Goal: Contribute content: Add original content to the website for others to see

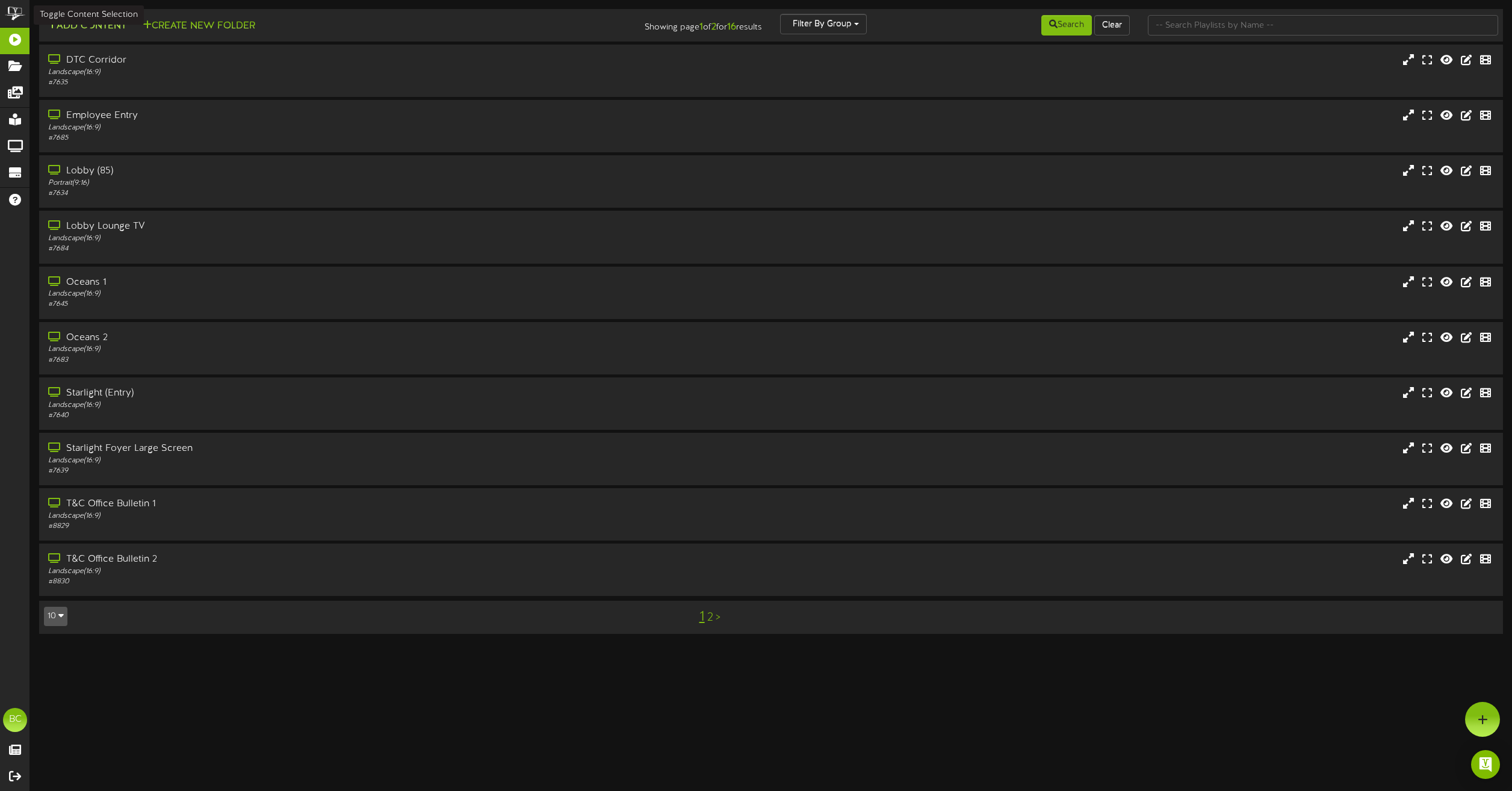
click at [94, 23] on button "Add Content" at bounding box center [87, 26] width 86 height 15
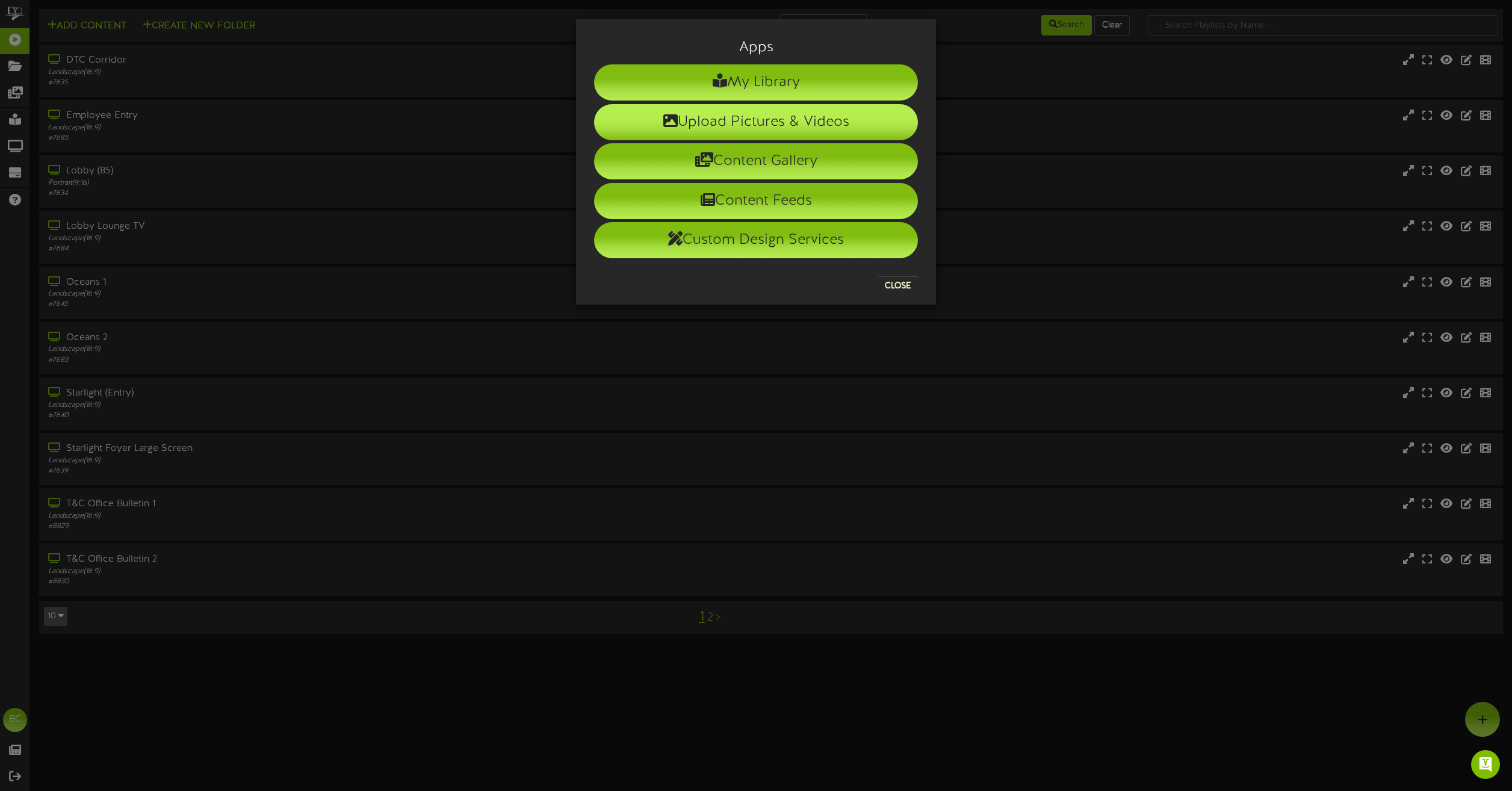
click at [741, 119] on li "Upload Pictures & Videos" at bounding box center [756, 122] width 324 height 36
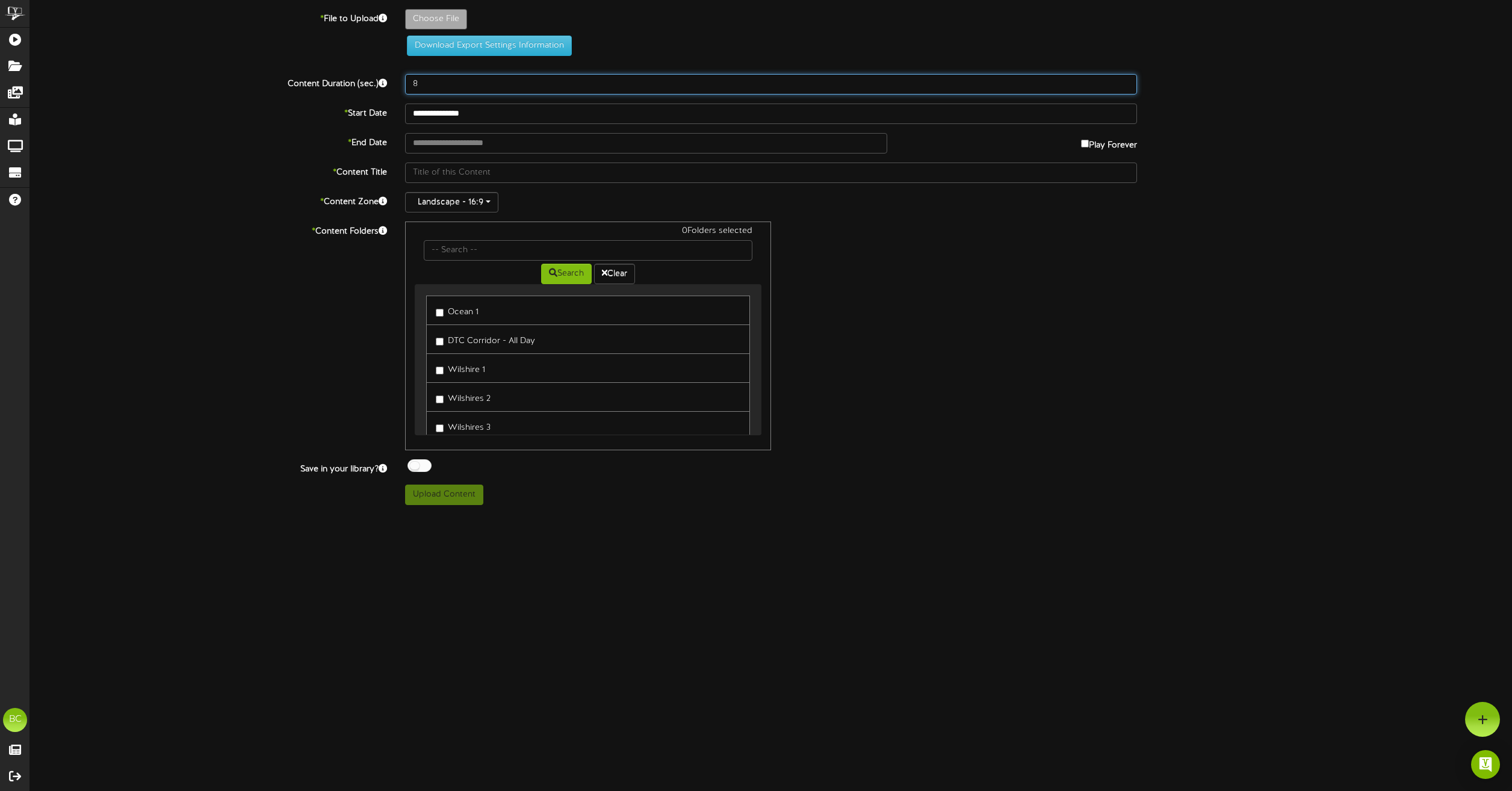
drag, startPoint x: 428, startPoint y: 88, endPoint x: 393, endPoint y: 84, distance: 35.2
click at [393, 84] on div "Content Duration (sec.) 8" at bounding box center [771, 84] width 1500 height 20
type input "15"
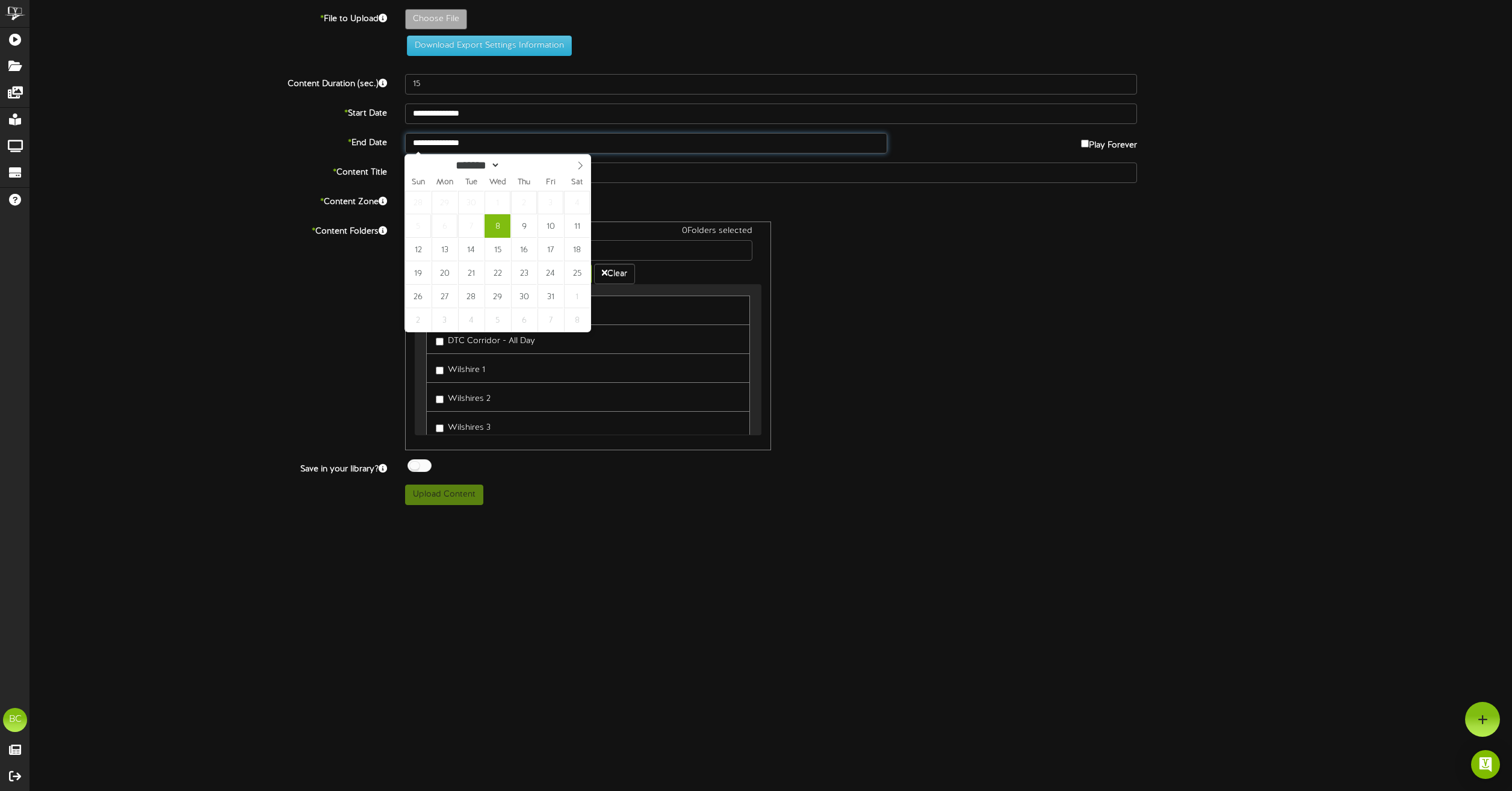
click at [478, 148] on input "**********" at bounding box center [646, 143] width 482 height 20
type input "**********"
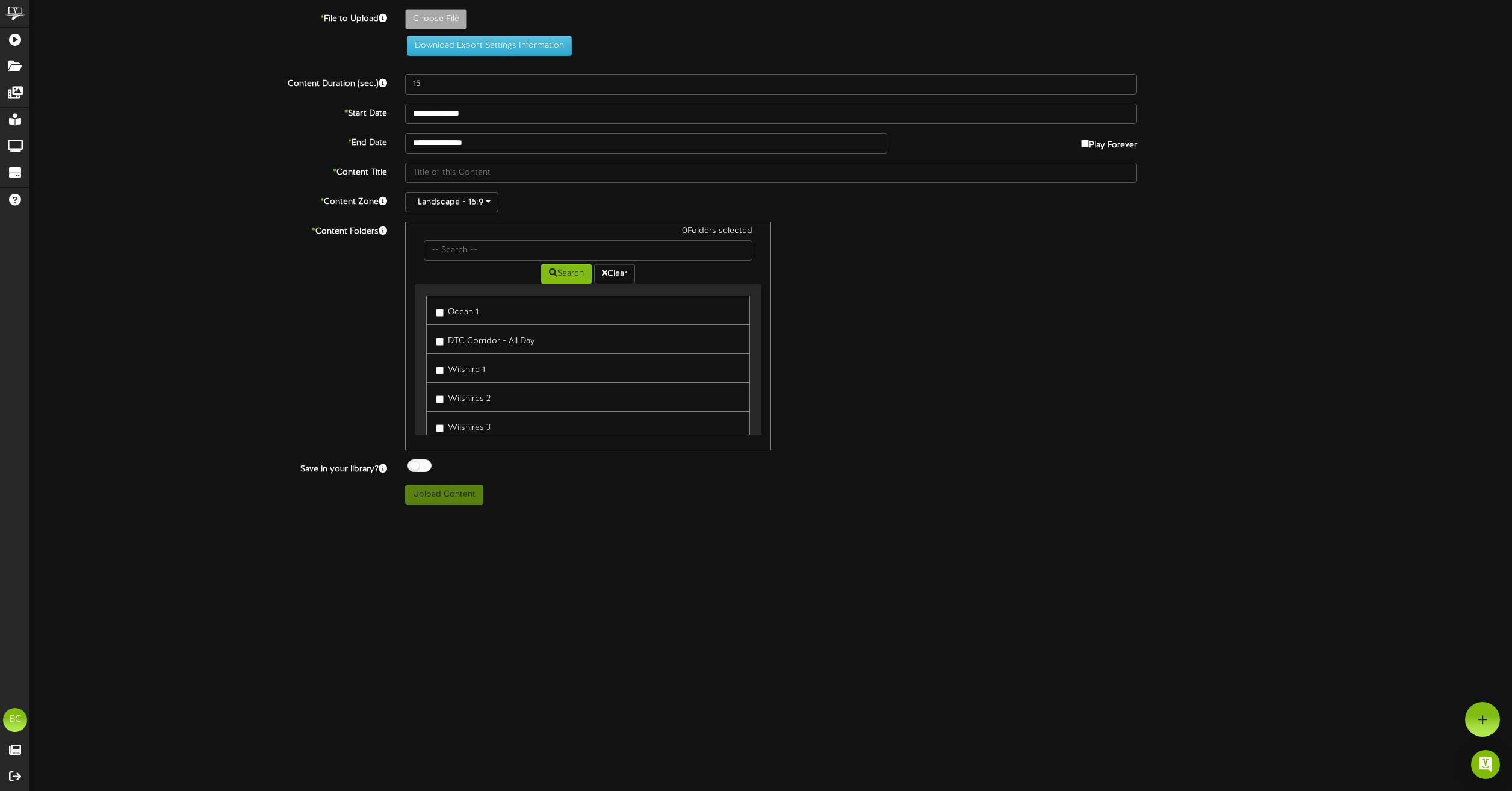
click at [1137, 306] on div "0 Folders selected Search Clear Ocean 1 DTC Corridor - All Day Wilshire 1 [GEOG…" at bounding box center [770, 336] width 750 height 229
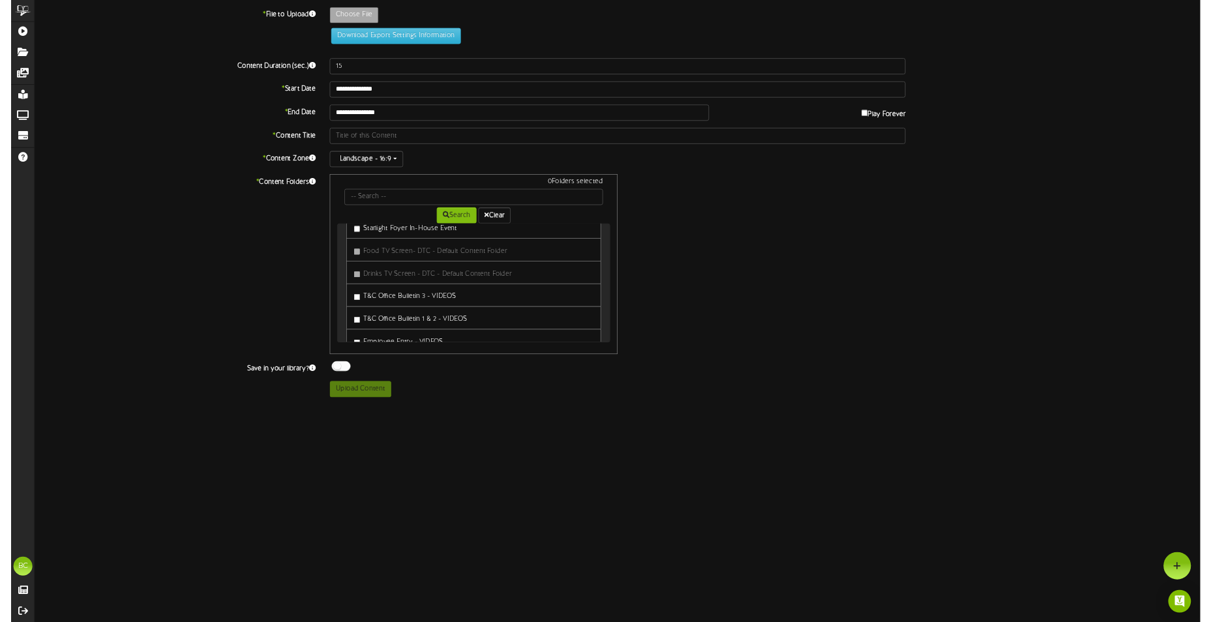
scroll to position [718, 0]
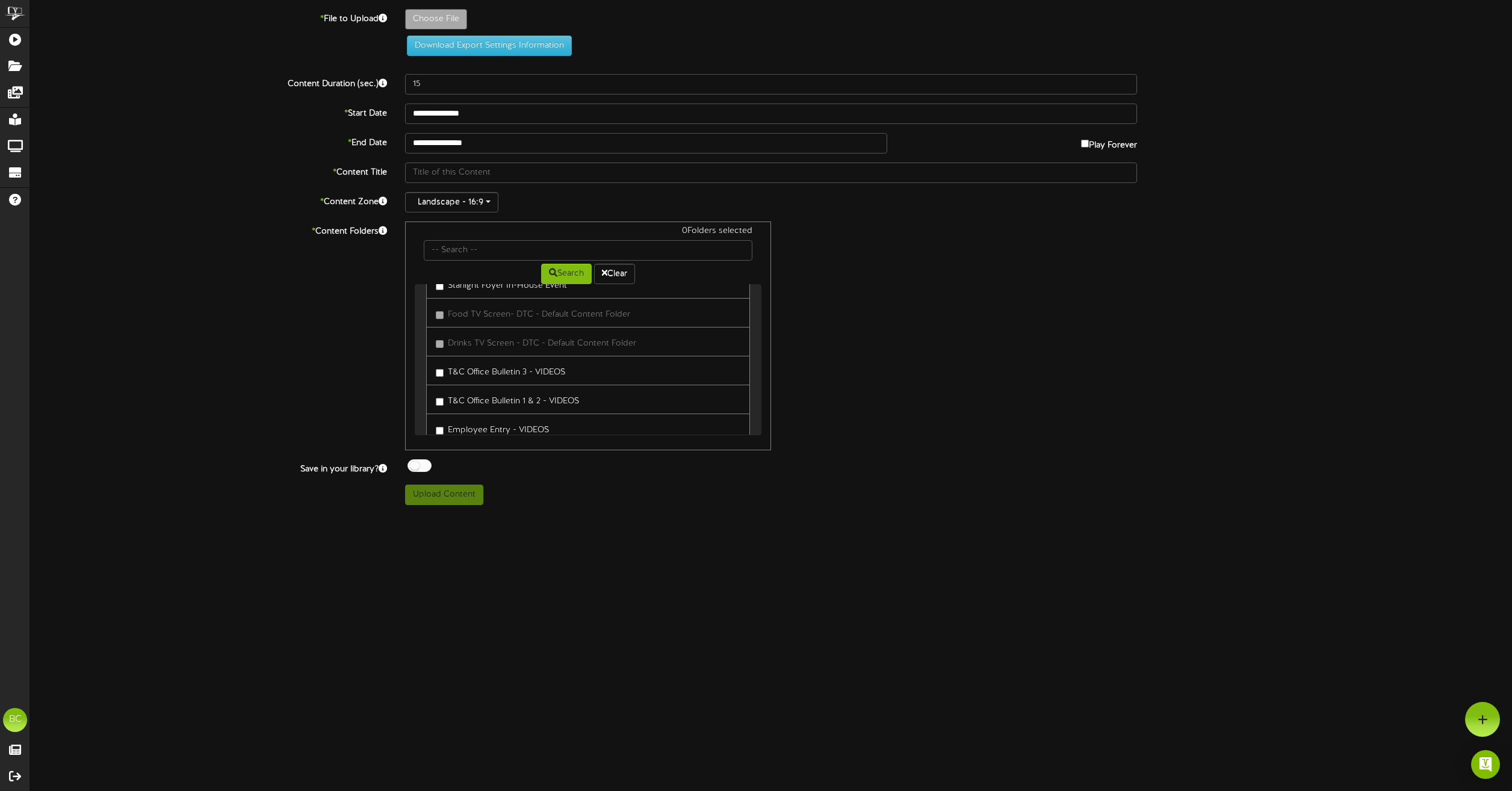
click at [539, 403] on label "T&C Office Bulletin 1 & 2 - VIDEOS" at bounding box center [506, 400] width 143 height 17
click at [891, 479] on div "**********" at bounding box center [771, 258] width 1482 height 497
type input "**********"
type input "OrangeandBlackIllustrationHappyHalloweenFacebookPost"
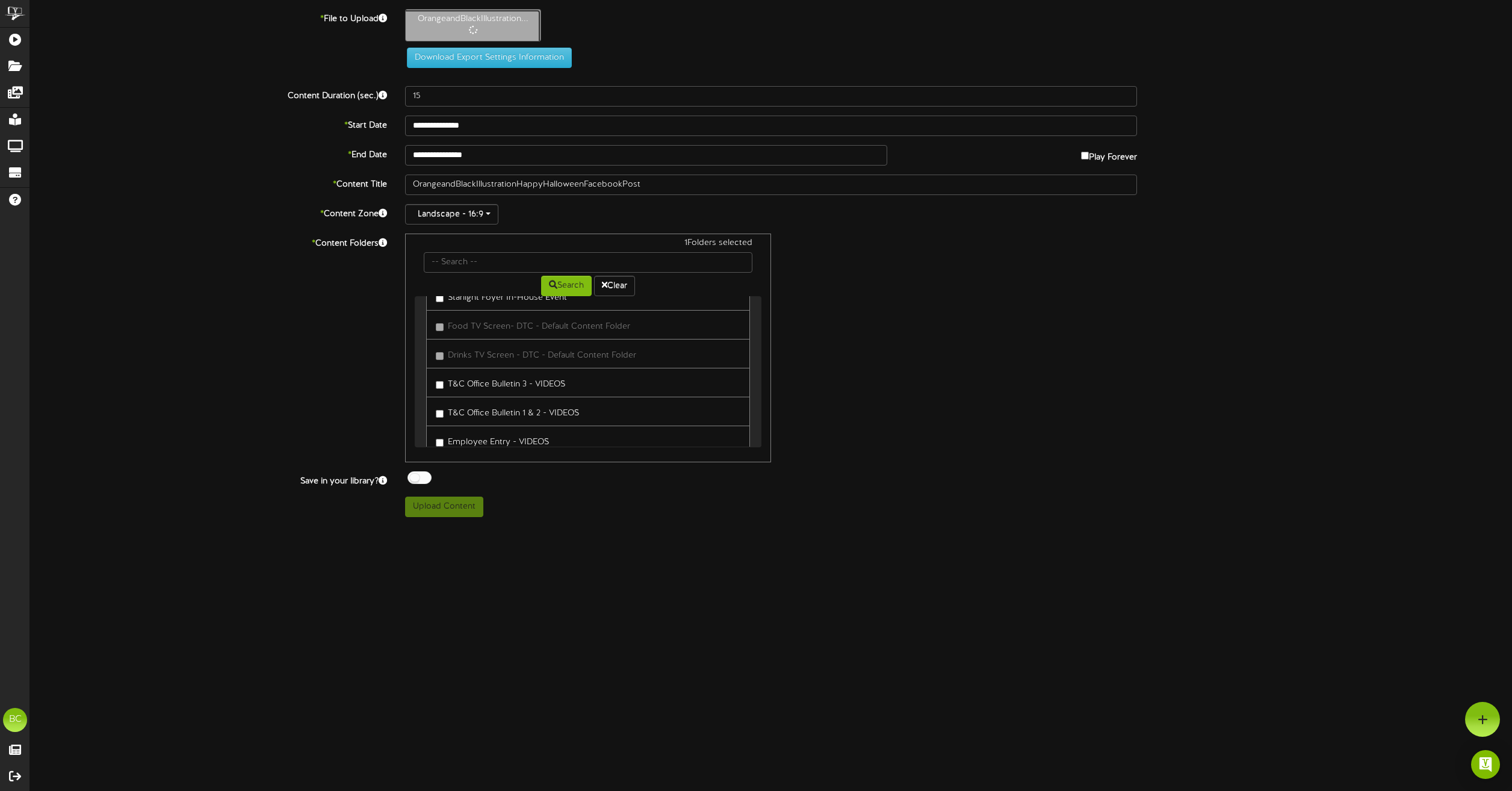
type input "5"
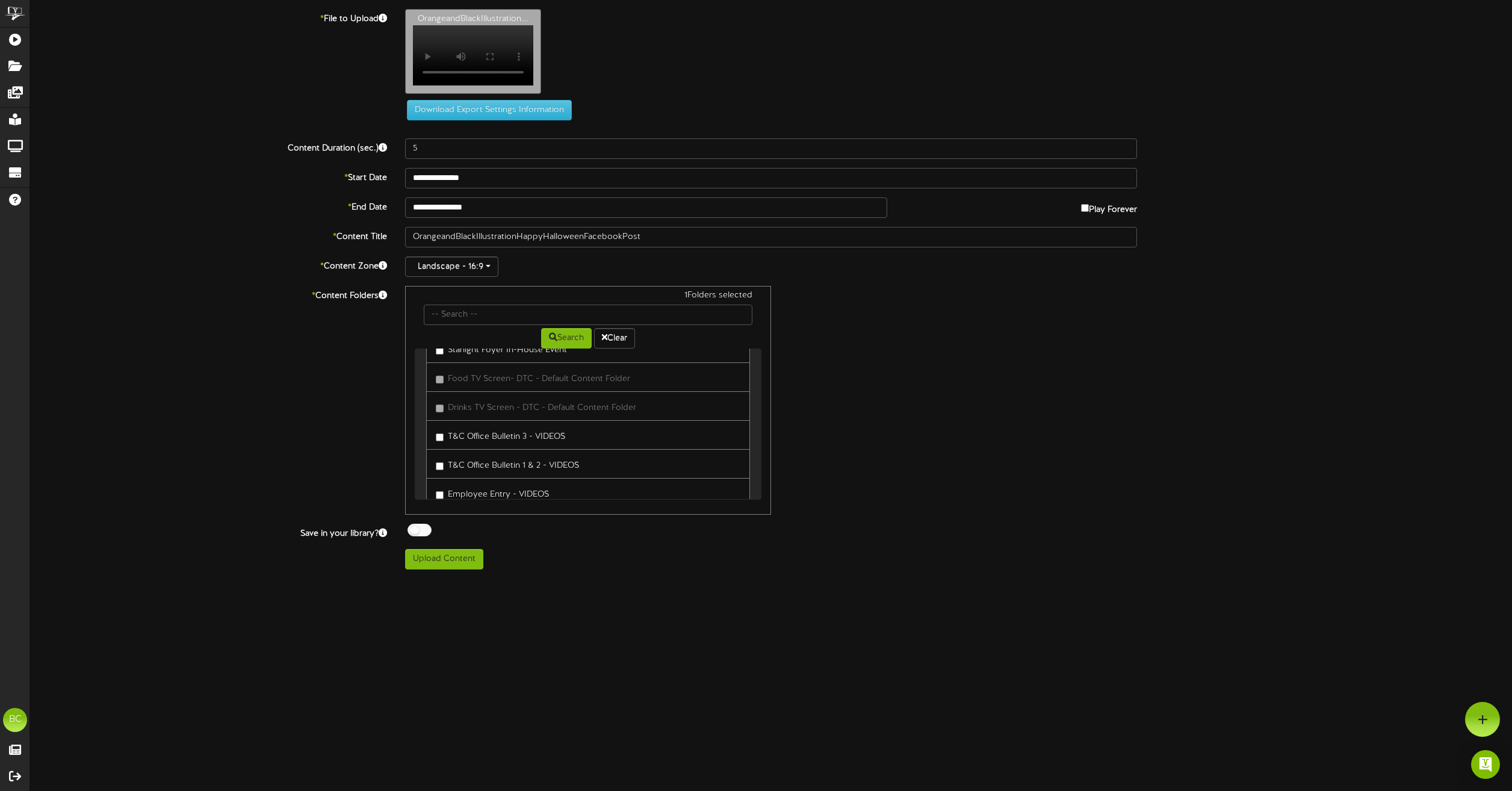
click at [456, 579] on div "ChannelValet Playlists Folders Messages My Library Groups Devices Help [GEOGRAP…" at bounding box center [756, 289] width 1512 height 579
click at [456, 569] on button "Upload Content" at bounding box center [444, 559] width 78 height 20
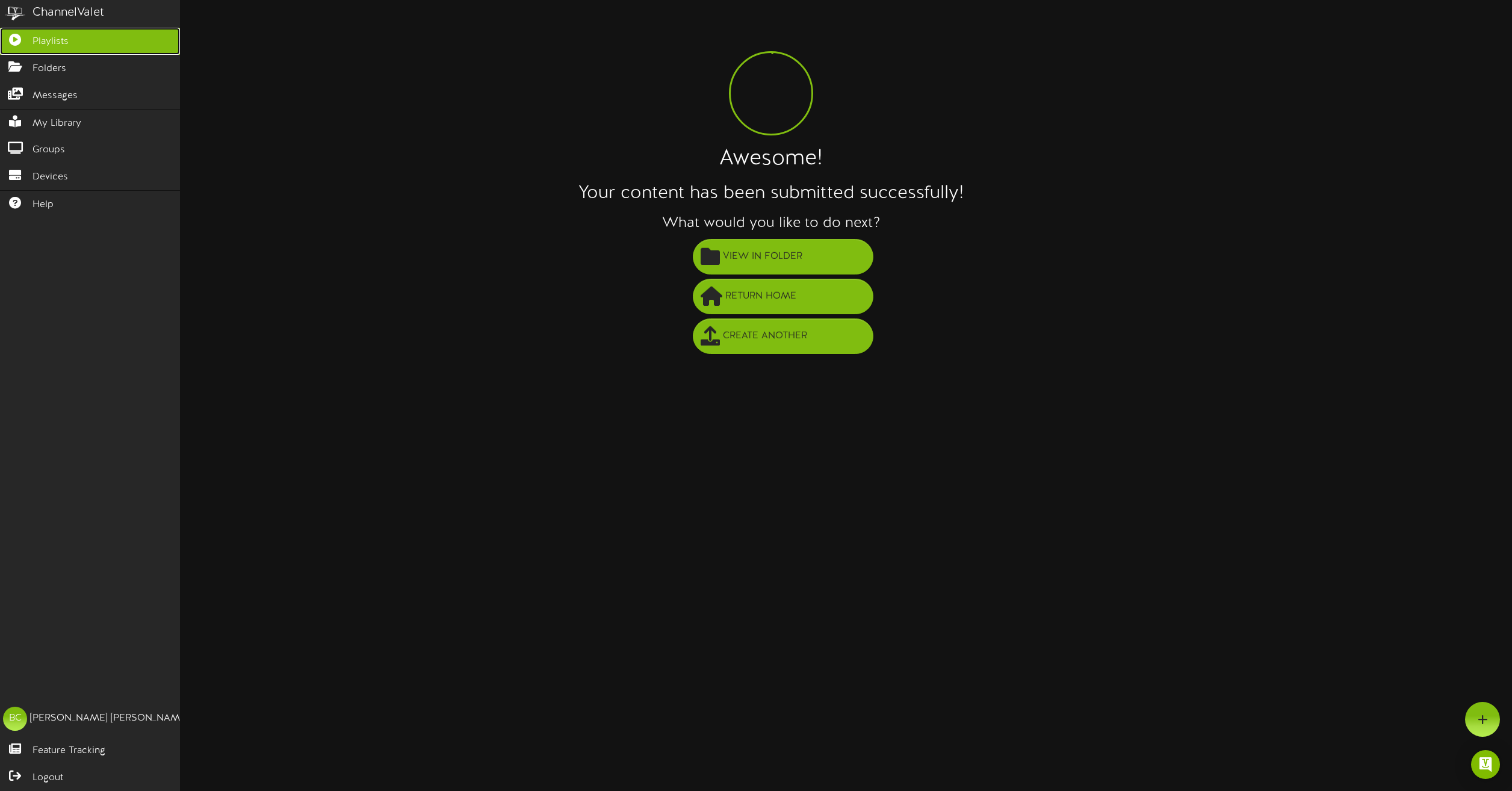
click at [77, 38] on link "Playlists" at bounding box center [89, 41] width 180 height 27
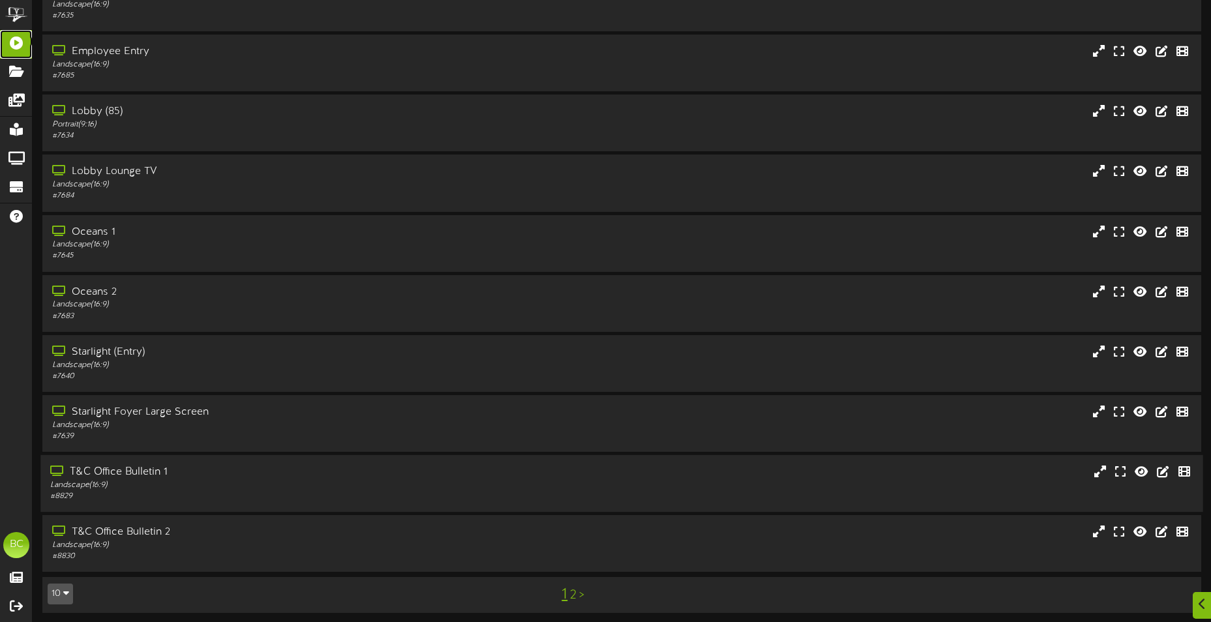
scroll to position [78, 0]
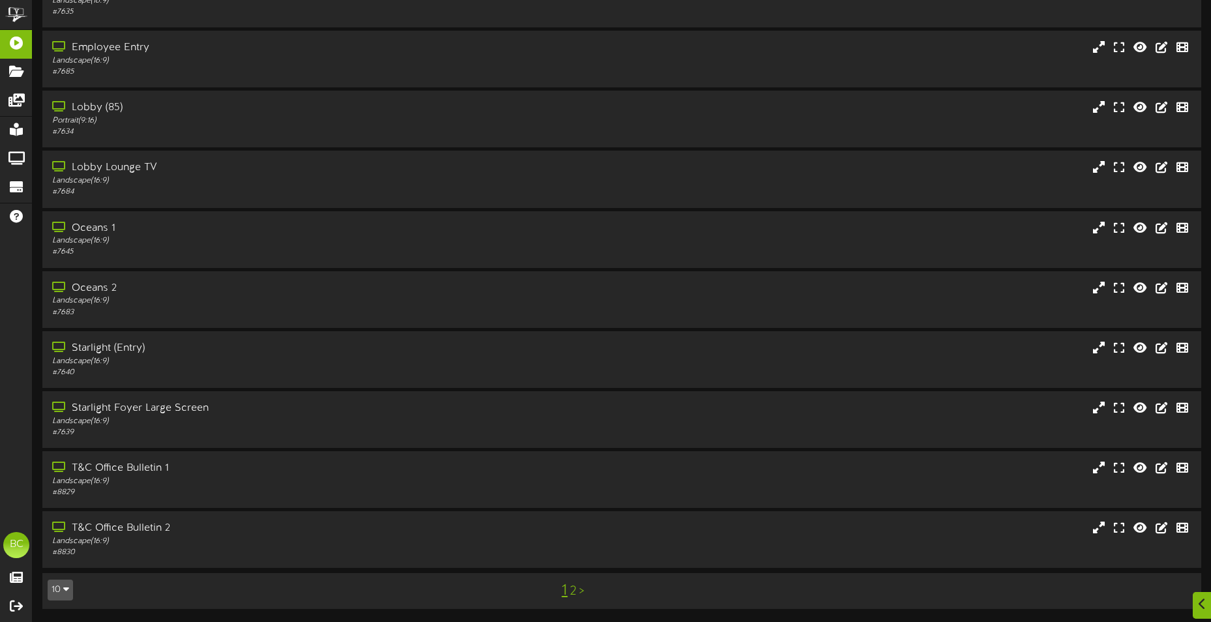
click at [577, 592] on div "1 2 >" at bounding box center [573, 591] width 292 height 25
click at [573, 590] on link "2" at bounding box center [573, 592] width 7 height 14
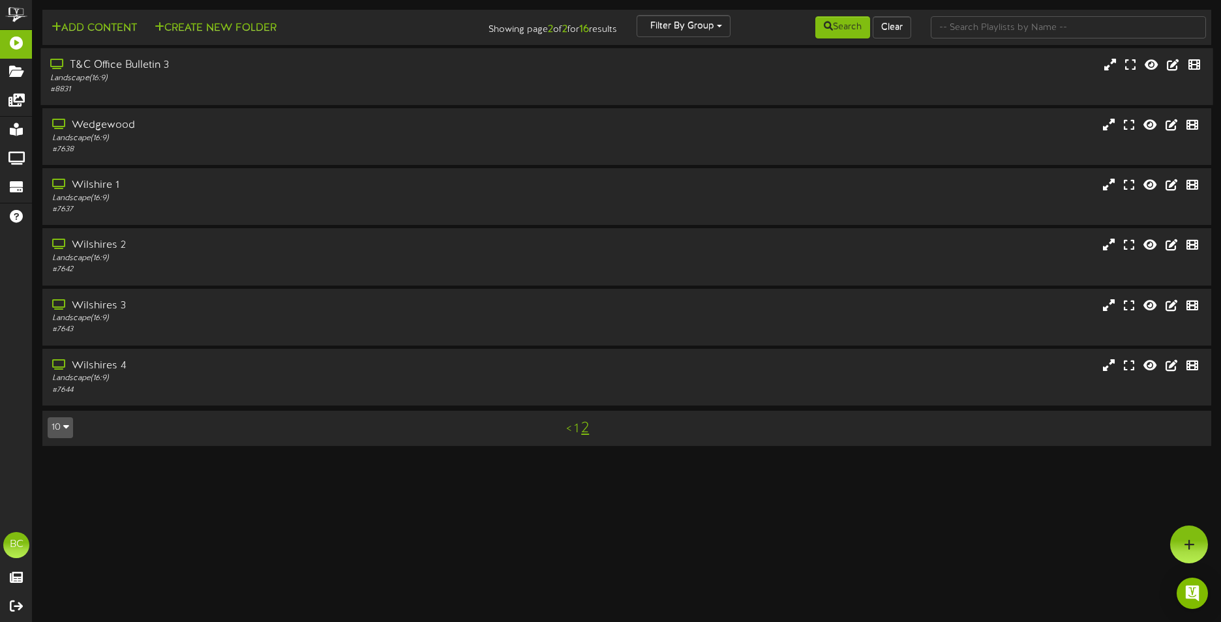
drag, startPoint x: 168, startPoint y: 76, endPoint x: 203, endPoint y: 84, distance: 36.1
click at [203, 84] on div "T&C Office Bulletin 3 Landscape ( 16:9 ) # 8831" at bounding box center [284, 76] width 489 height 37
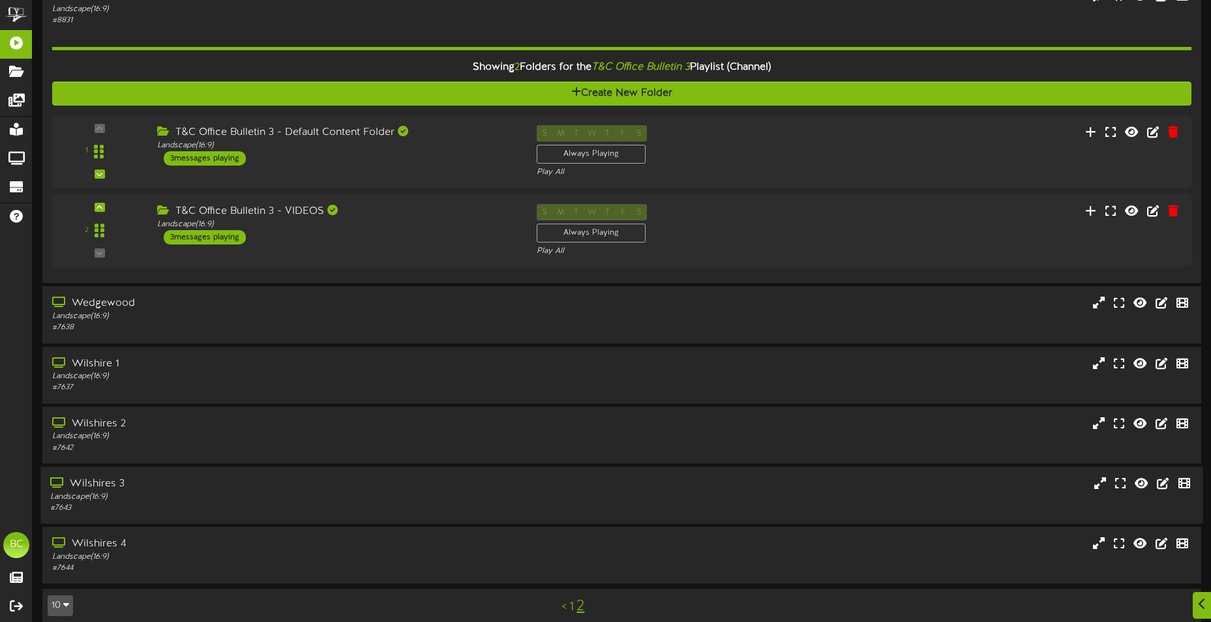
scroll to position [84, 0]
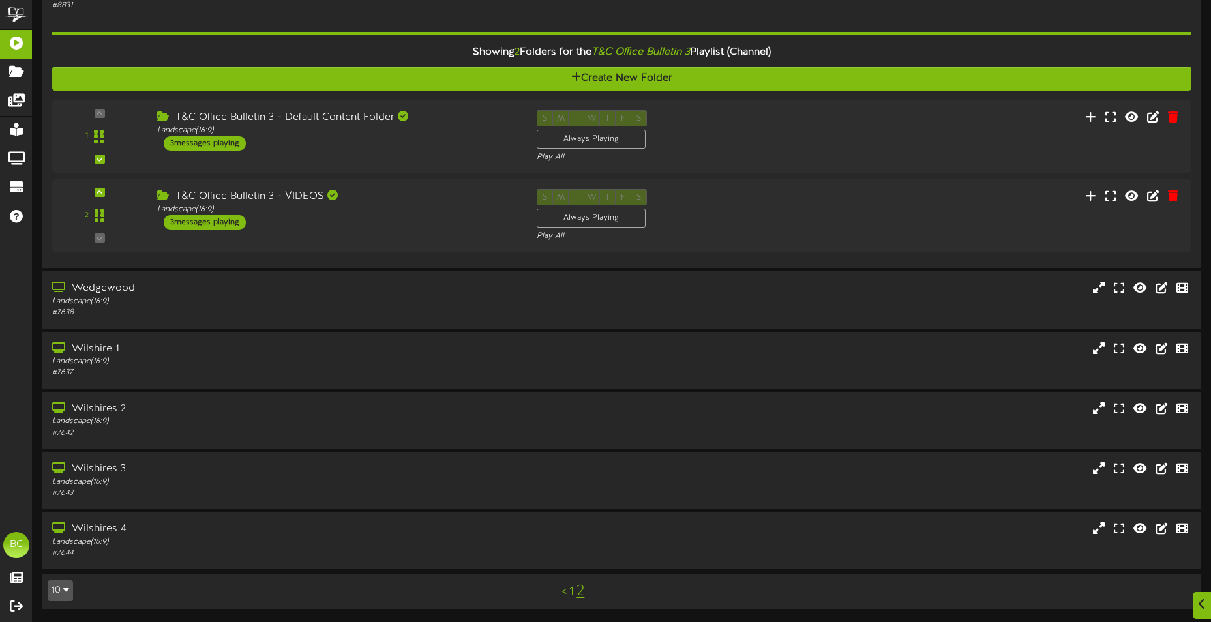
click at [574, 594] on div "< 1 2" at bounding box center [573, 591] width 292 height 25
click at [573, 592] on link "1" at bounding box center [572, 592] width 5 height 14
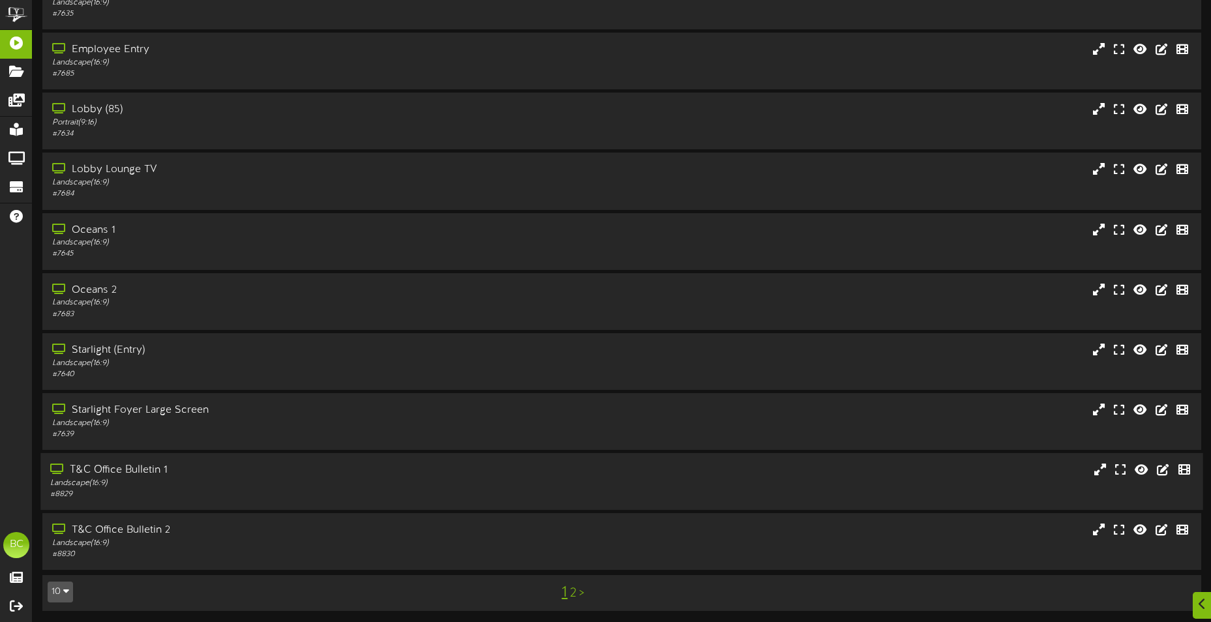
scroll to position [78, 0]
click at [252, 528] on div "T&C Office Bulletin 2" at bounding box center [282, 528] width 465 height 15
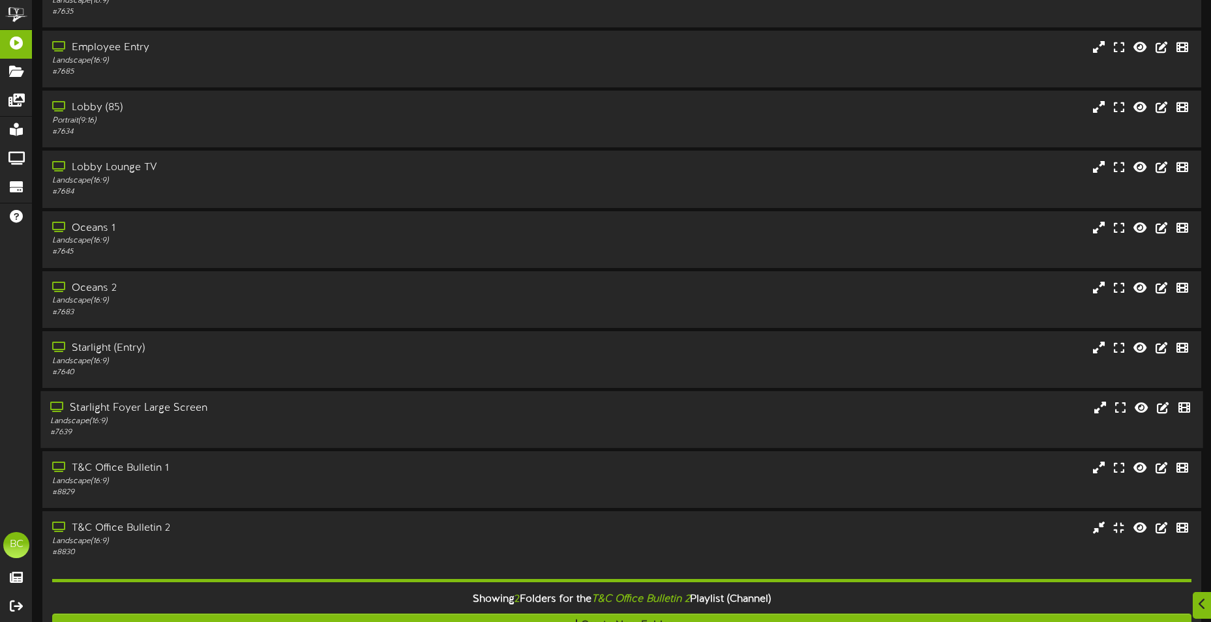
scroll to position [325, 0]
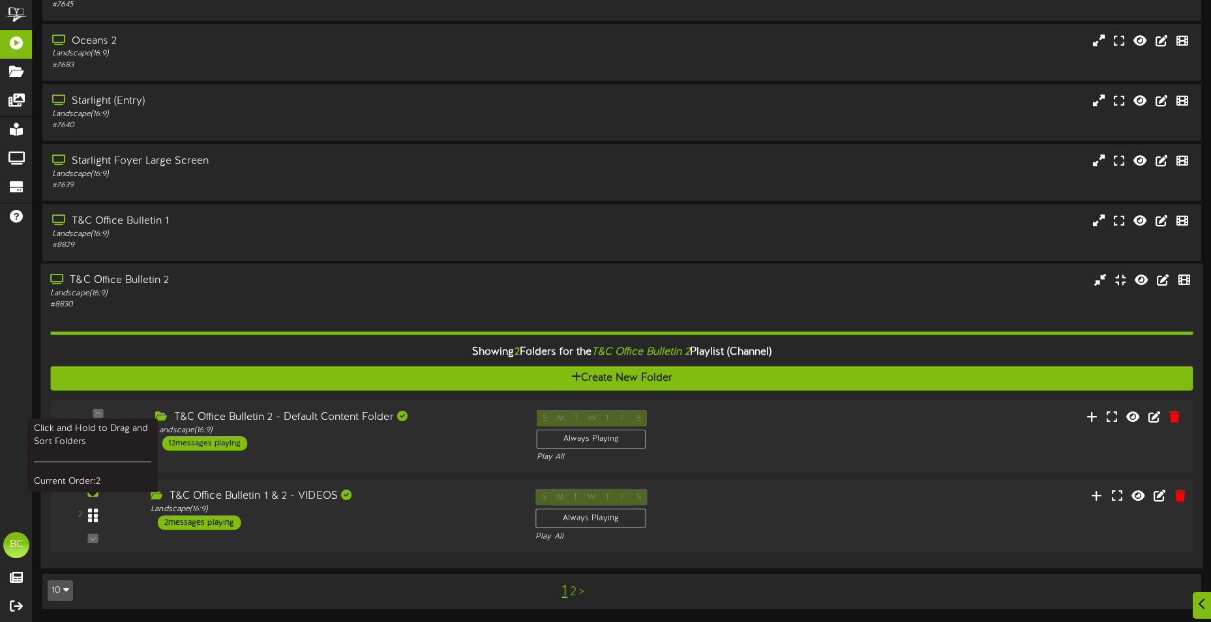
click at [91, 515] on icon at bounding box center [93, 516] width 10 height 16
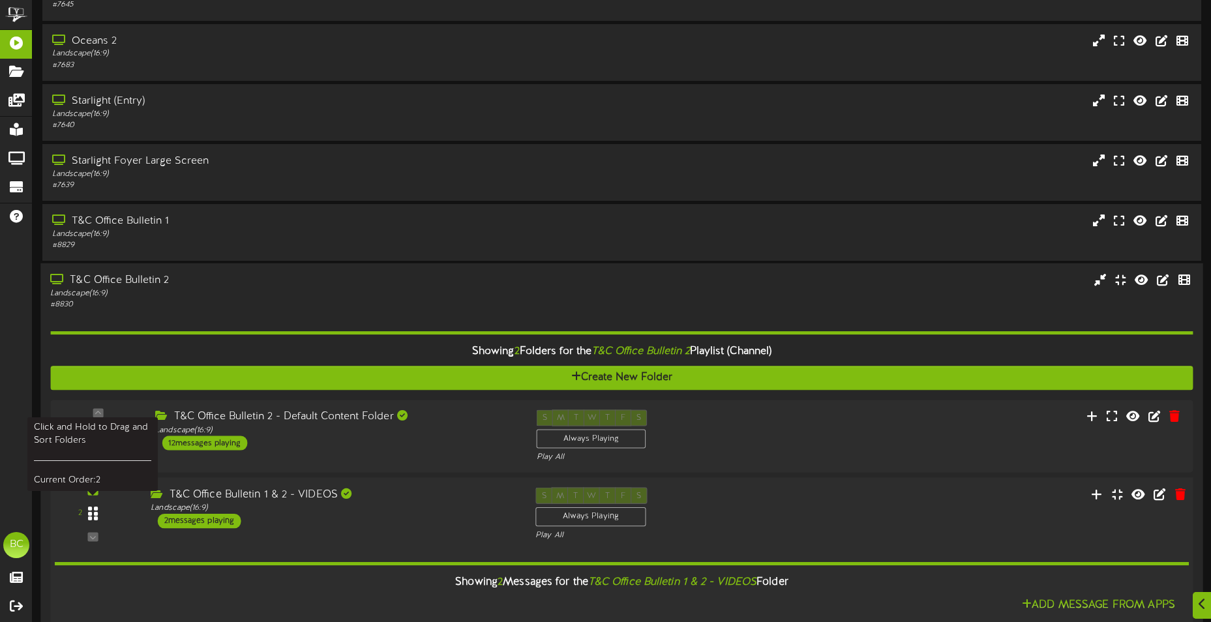
click at [89, 518] on icon at bounding box center [93, 514] width 10 height 16
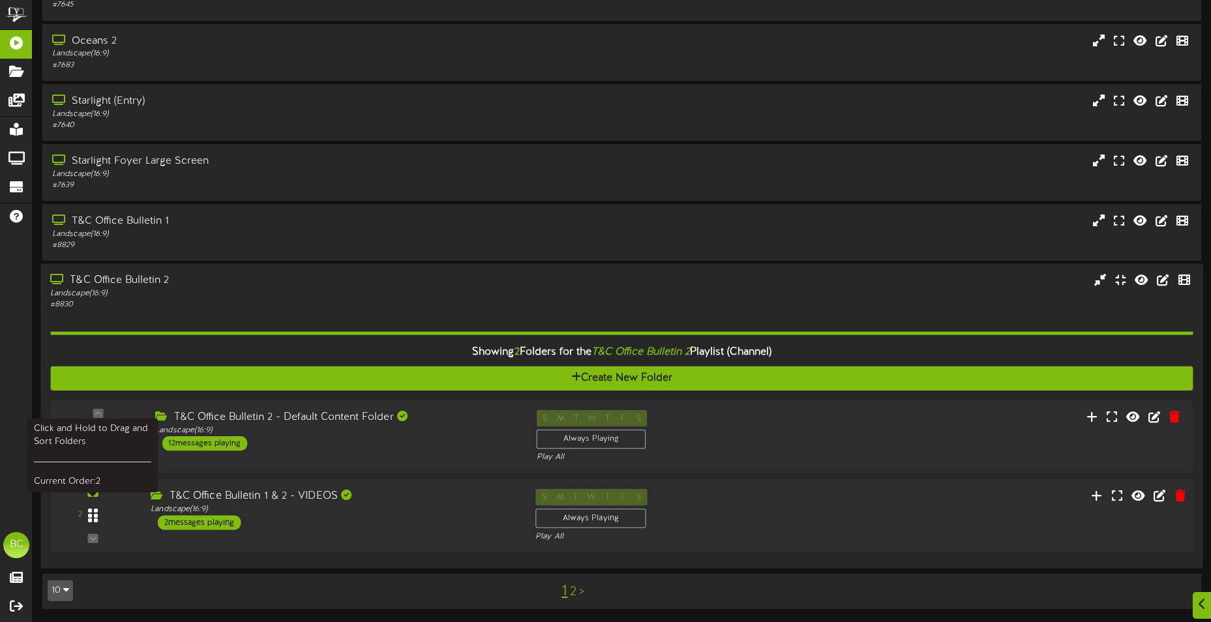
click at [97, 512] on icon at bounding box center [93, 516] width 10 height 16
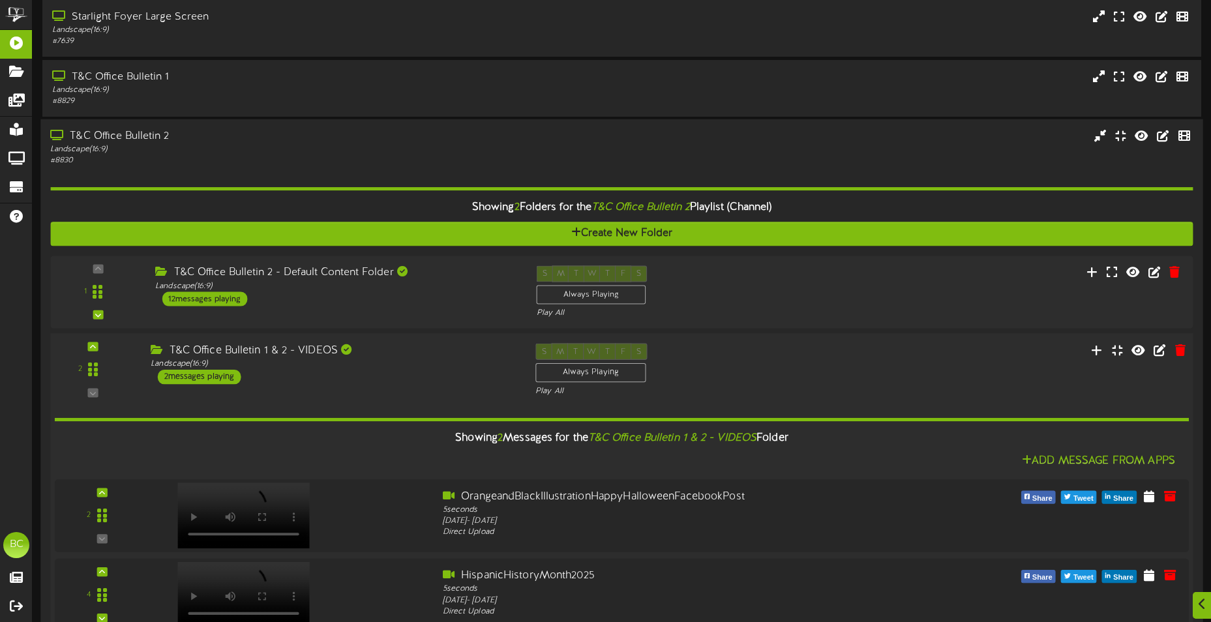
scroll to position [562, 0]
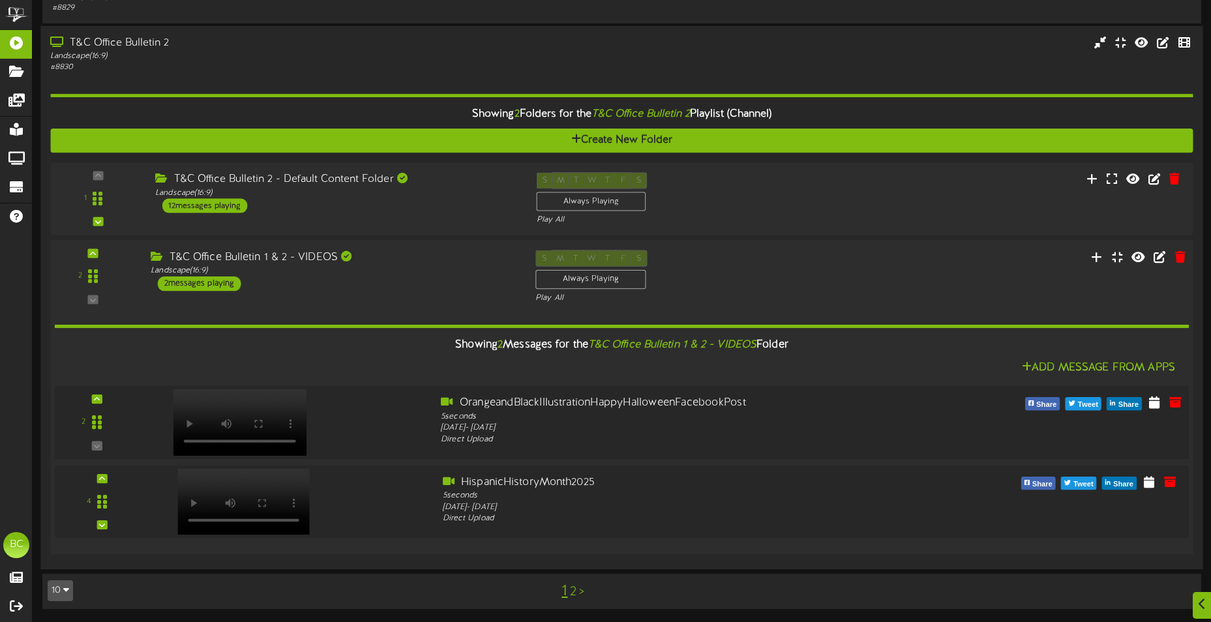
click at [311, 439] on div at bounding box center [238, 409] width 153 height 67
